Goal: Task Accomplishment & Management: Use online tool/utility

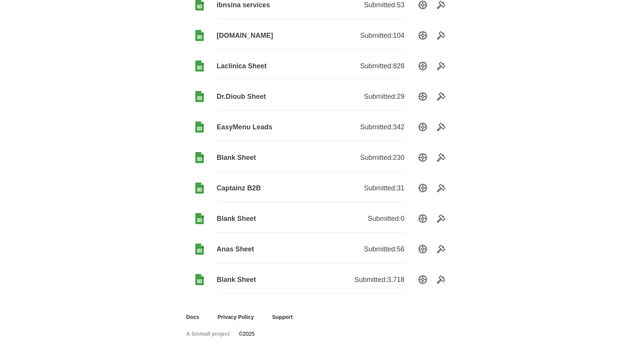
scroll to position [113, 0]
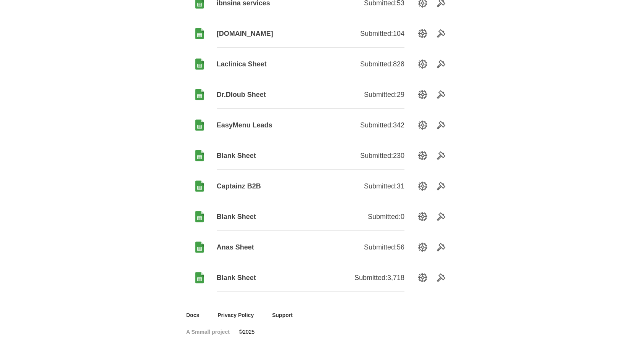
click at [239, 215] on span "Blank Sheet" at bounding box center [264, 216] width 94 height 9
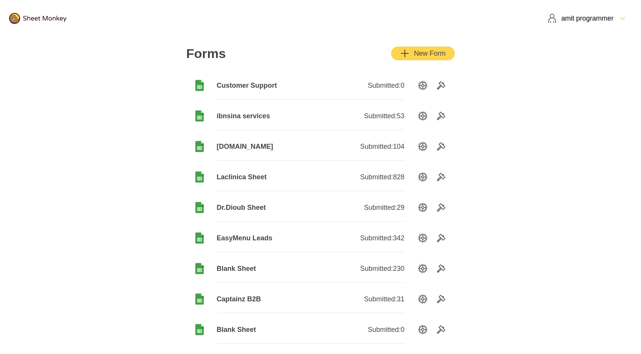
click at [584, 19] on div "amit programmer" at bounding box center [581, 18] width 66 height 9
click at [572, 39] on div "Subscription" at bounding box center [587, 35] width 89 height 17
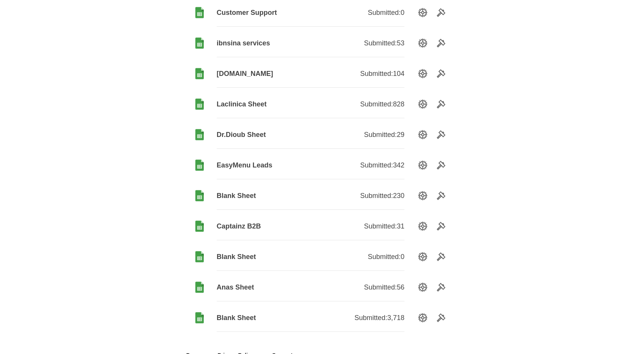
scroll to position [74, 0]
click at [237, 258] on span "Blank Sheet" at bounding box center [264, 256] width 94 height 9
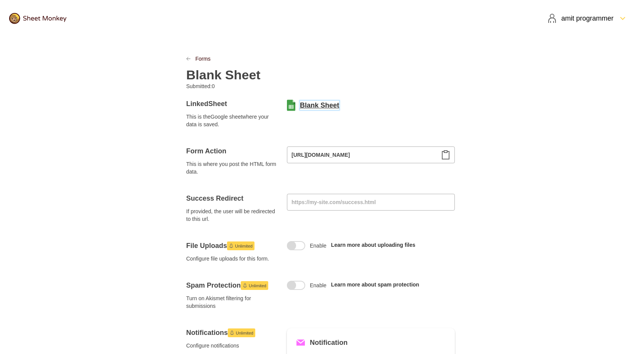
click at [313, 103] on link "Blank Sheet" at bounding box center [319, 105] width 39 height 9
click at [220, 74] on h2 "Blank Sheet" at bounding box center [223, 74] width 74 height 15
click at [214, 76] on h2 "Blank Sheet" at bounding box center [223, 74] width 74 height 15
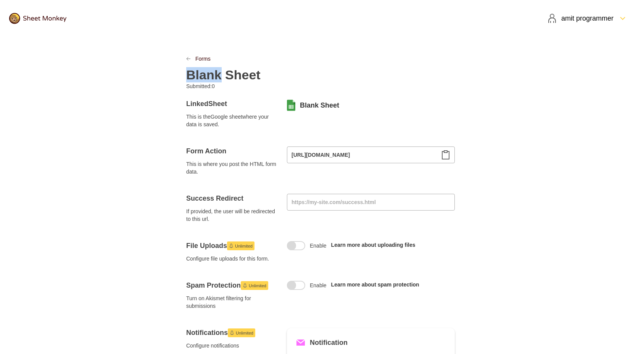
click at [214, 76] on h2 "Blank Sheet" at bounding box center [223, 74] width 74 height 15
click at [308, 79] on div "Trendics Sheet" at bounding box center [320, 73] width 269 height 20
click at [442, 158] on icon "Clipboard" at bounding box center [445, 155] width 7 height 8
click at [334, 155] on input "[URL][DOMAIN_NAME]" at bounding box center [371, 155] width 168 height 17
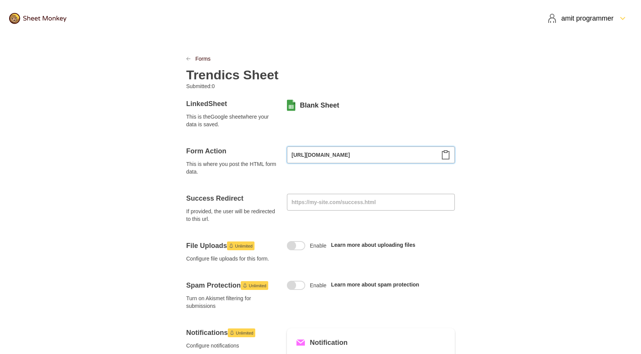
click at [334, 155] on input "[URL][DOMAIN_NAME]" at bounding box center [371, 155] width 168 height 17
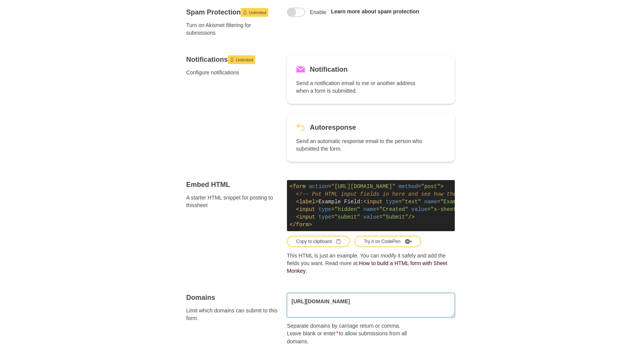
click at [377, 297] on textarea "[URL][DOMAIN_NAME]" at bounding box center [371, 305] width 168 height 24
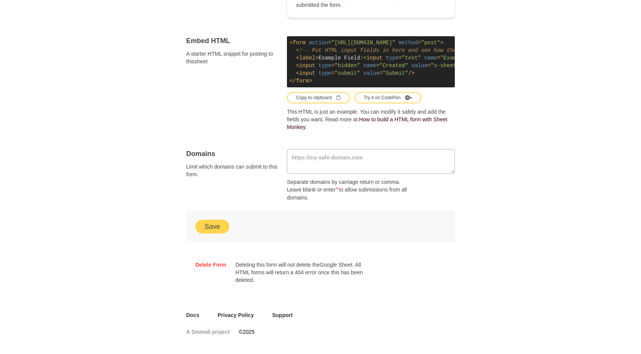
click at [214, 224] on button "Save" at bounding box center [212, 227] width 34 height 14
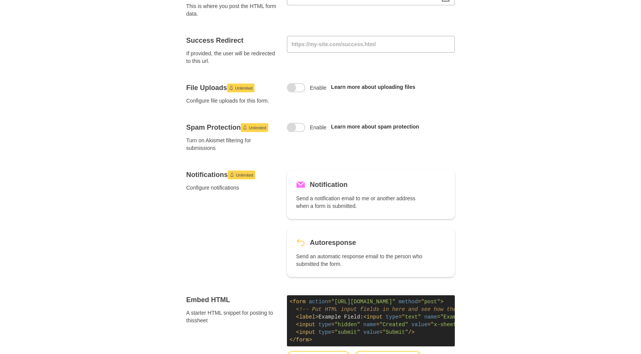
scroll to position [0, 0]
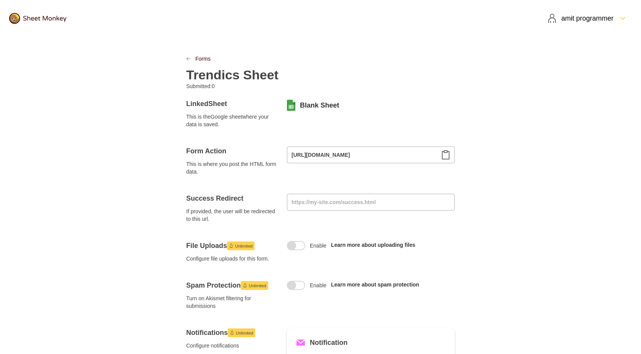
click at [448, 159] on icon "Clipboard" at bounding box center [445, 155] width 7 height 8
